Goal: Information Seeking & Learning: Compare options

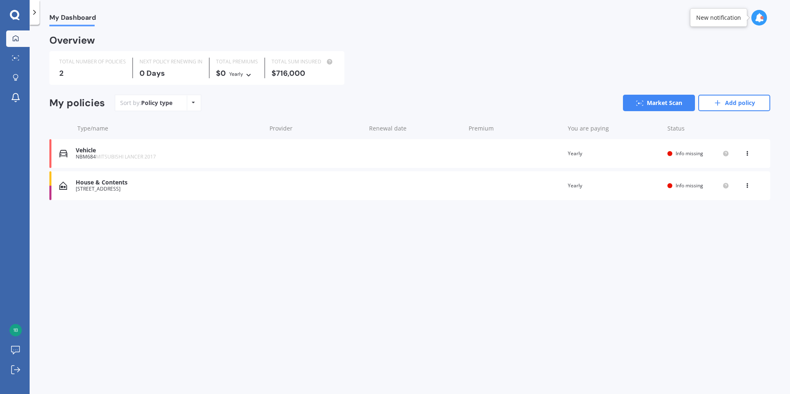
click at [746, 183] on icon at bounding box center [748, 184] width 6 height 5
click at [736, 202] on div "View policy" at bounding box center [730, 201] width 82 height 16
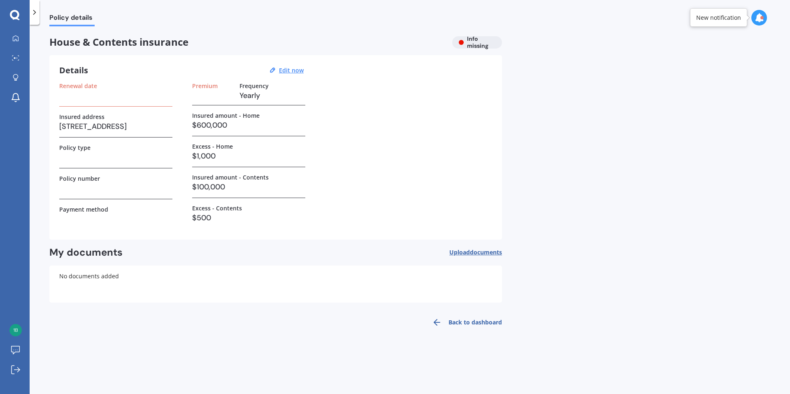
click at [36, 12] on icon at bounding box center [34, 12] width 8 height 8
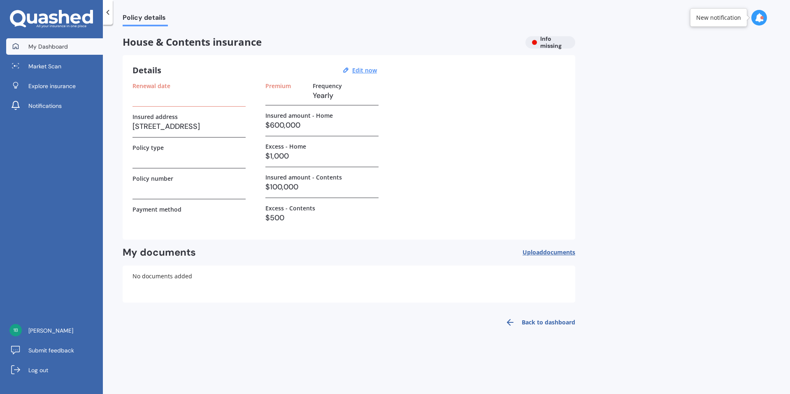
click at [62, 47] on span "My Dashboard" at bounding box center [48, 46] width 40 height 8
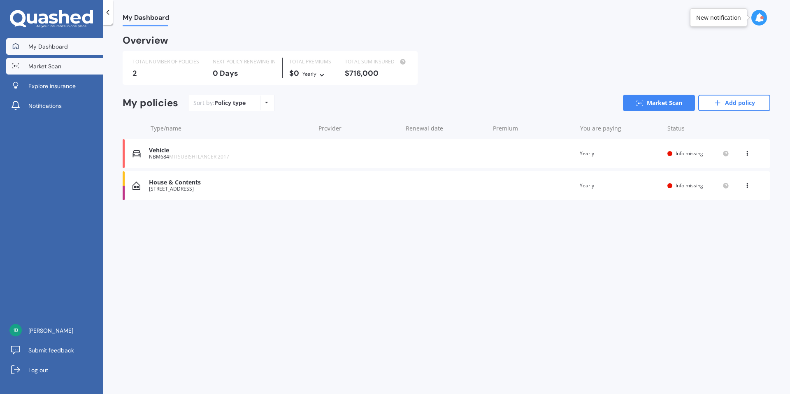
click at [55, 65] on span "Market Scan" at bounding box center [44, 66] width 33 height 8
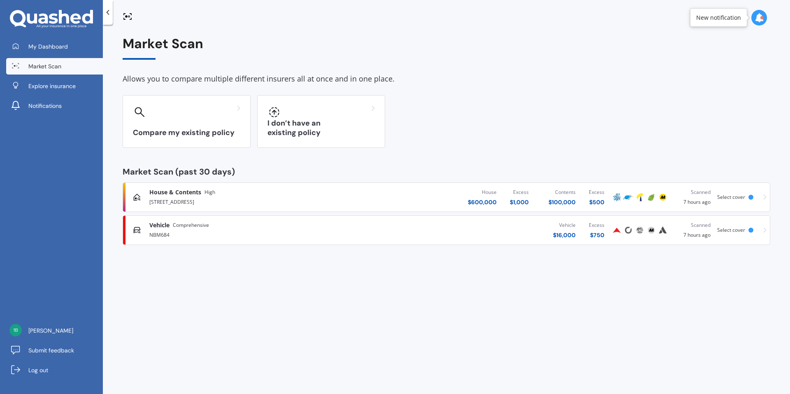
click at [731, 195] on span "Select cover" at bounding box center [731, 196] width 28 height 7
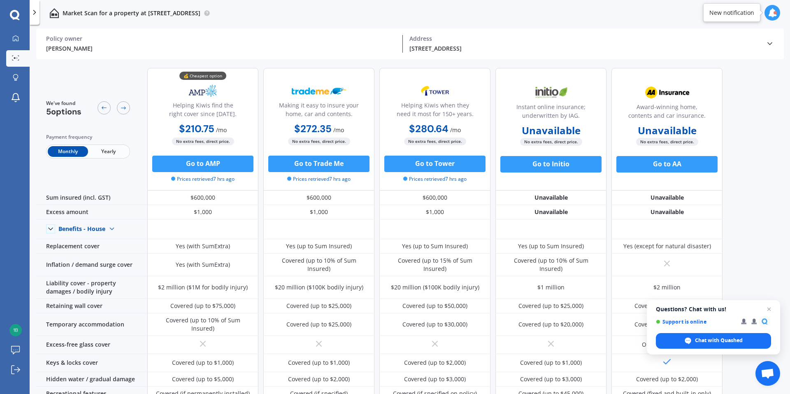
click at [101, 149] on span "Yearly" at bounding box center [108, 151] width 40 height 11
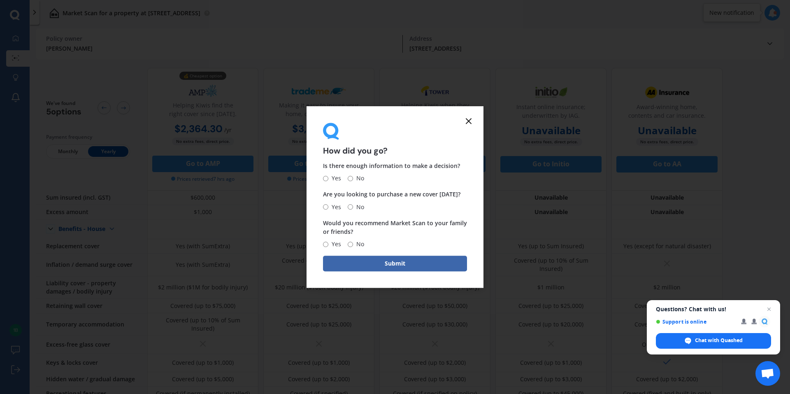
click at [469, 121] on line at bounding box center [468, 121] width 5 height 5
